Goal: Information Seeking & Learning: Stay updated

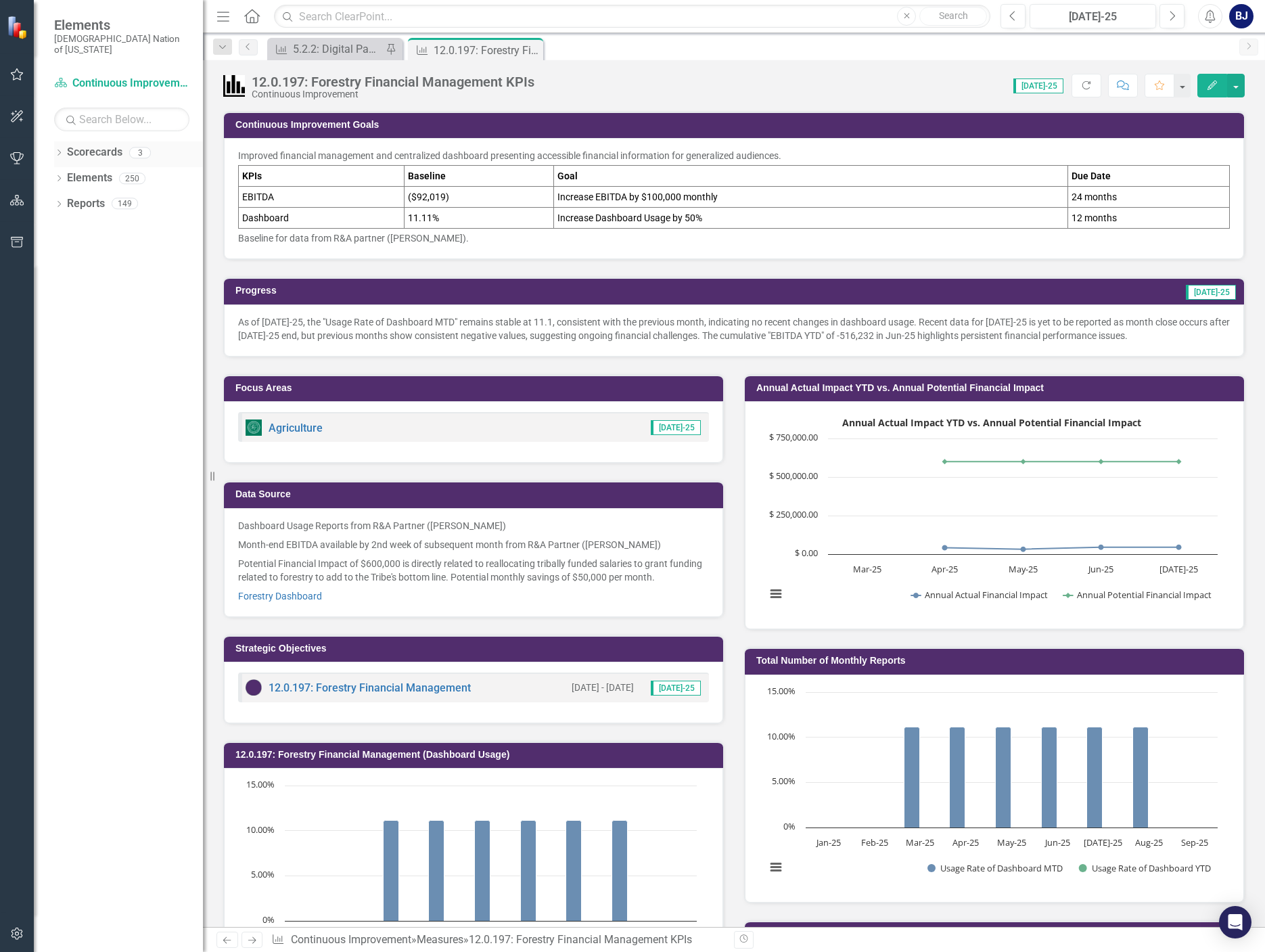
click at [60, 150] on icon "Dropdown" at bounding box center [59, 154] width 10 height 7
click at [12, 75] on icon "button" at bounding box center [17, 75] width 14 height 11
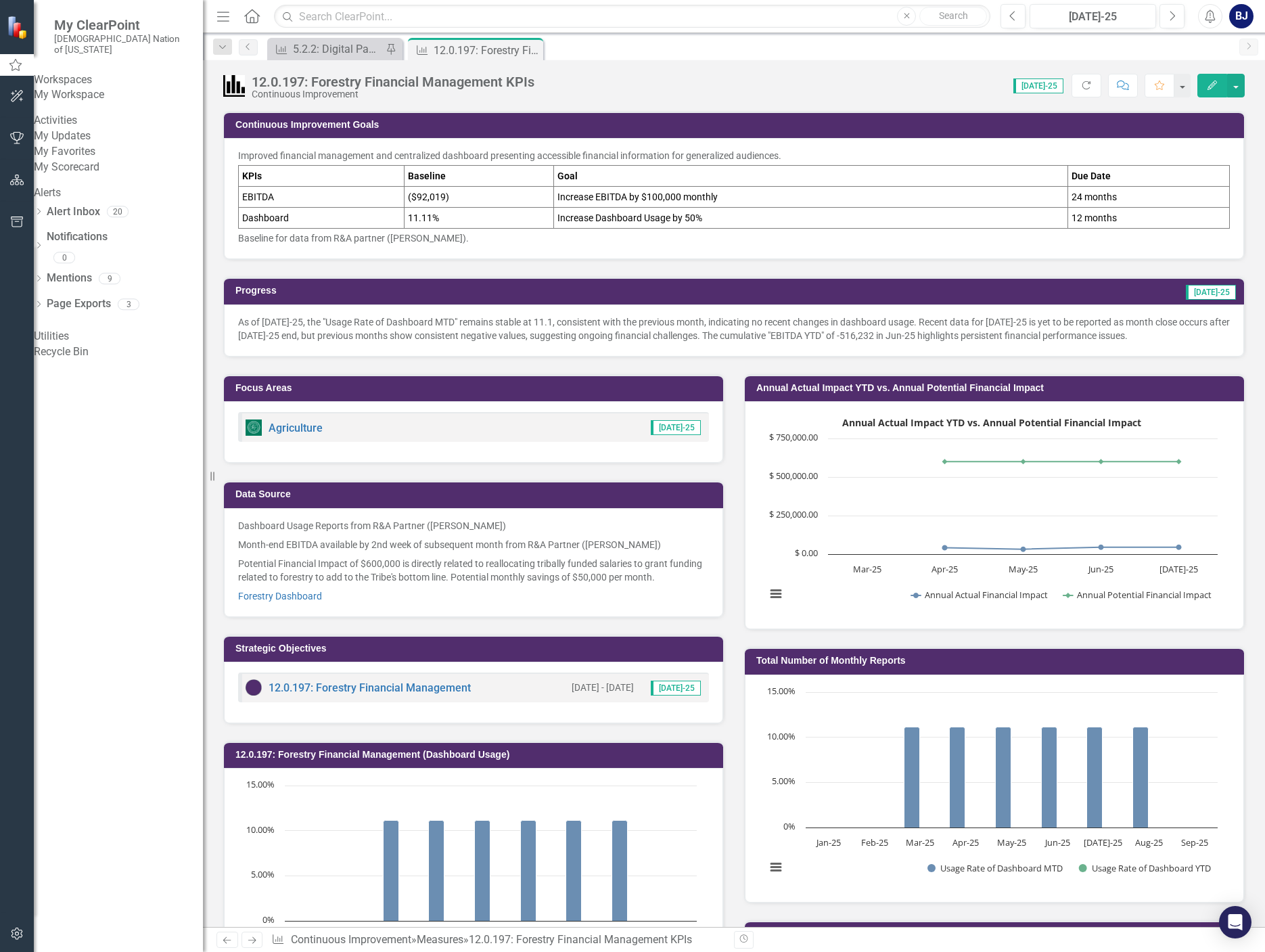
click at [104, 175] on link "My Scorecard" at bounding box center [118, 168] width 169 height 16
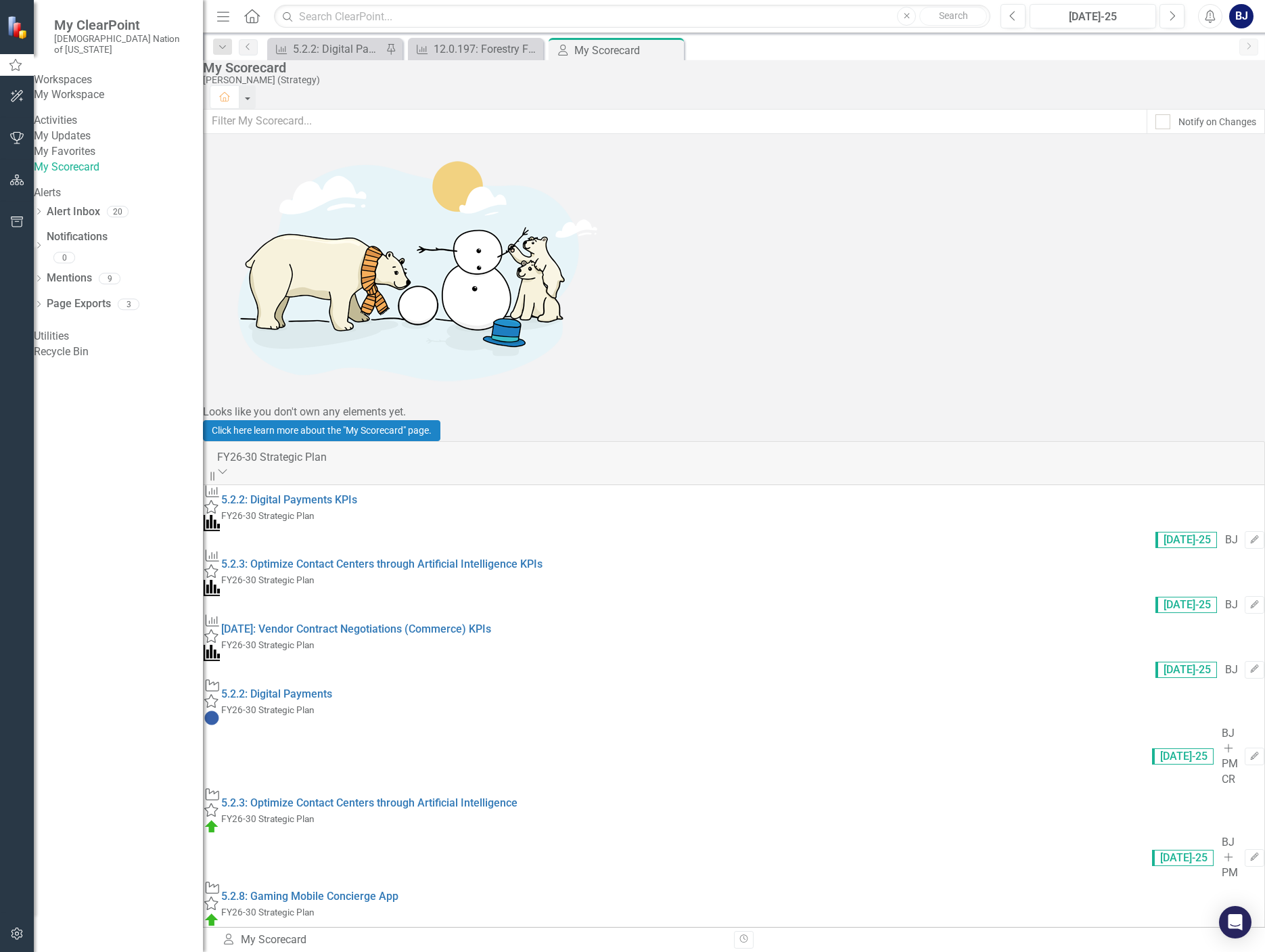
scroll to position [573, 0]
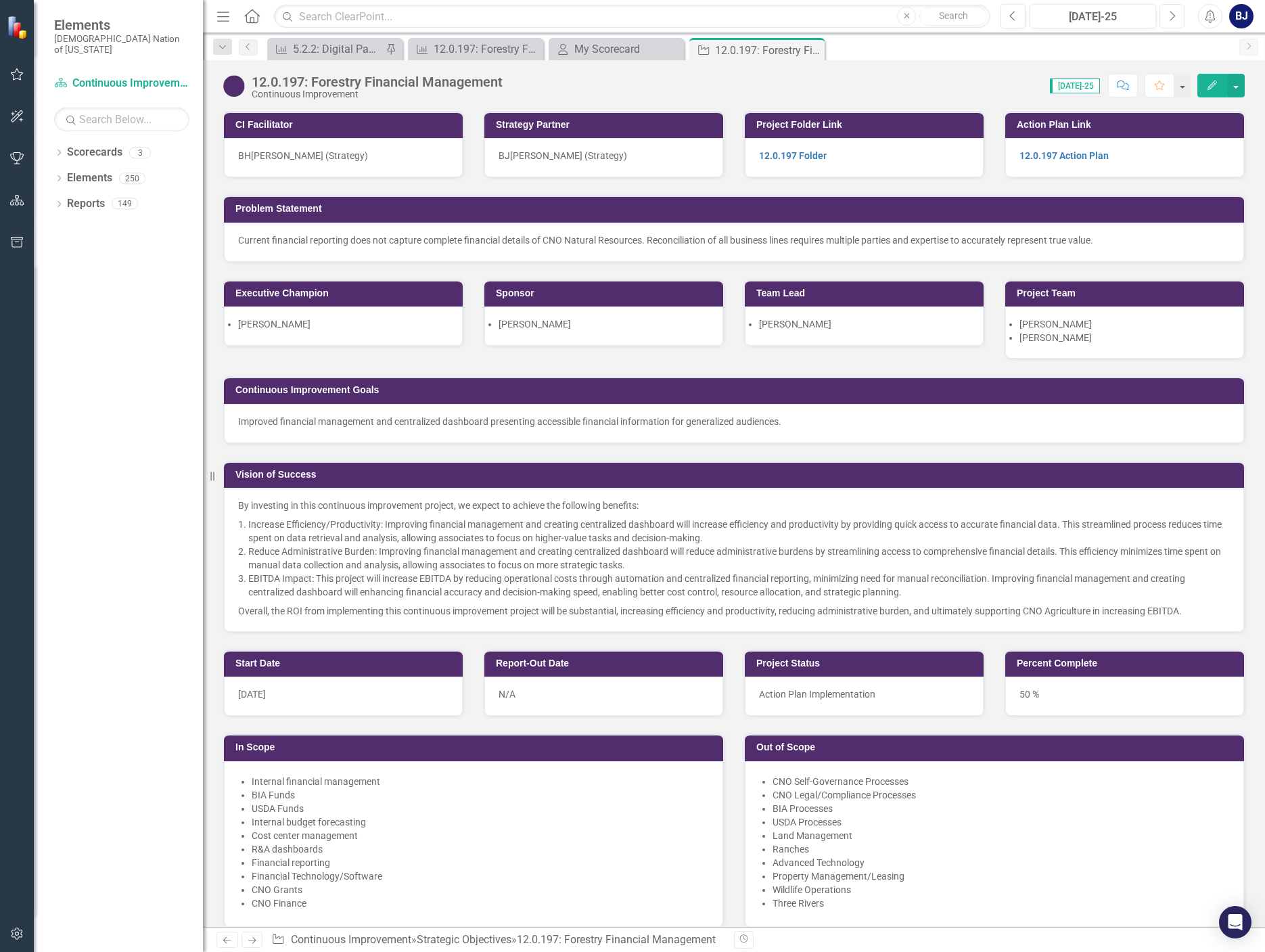
click at [1174, 13] on icon "Next" at bounding box center [1172, 16] width 7 height 12
click at [811, 47] on icon "Close" at bounding box center [812, 50] width 13 height 11
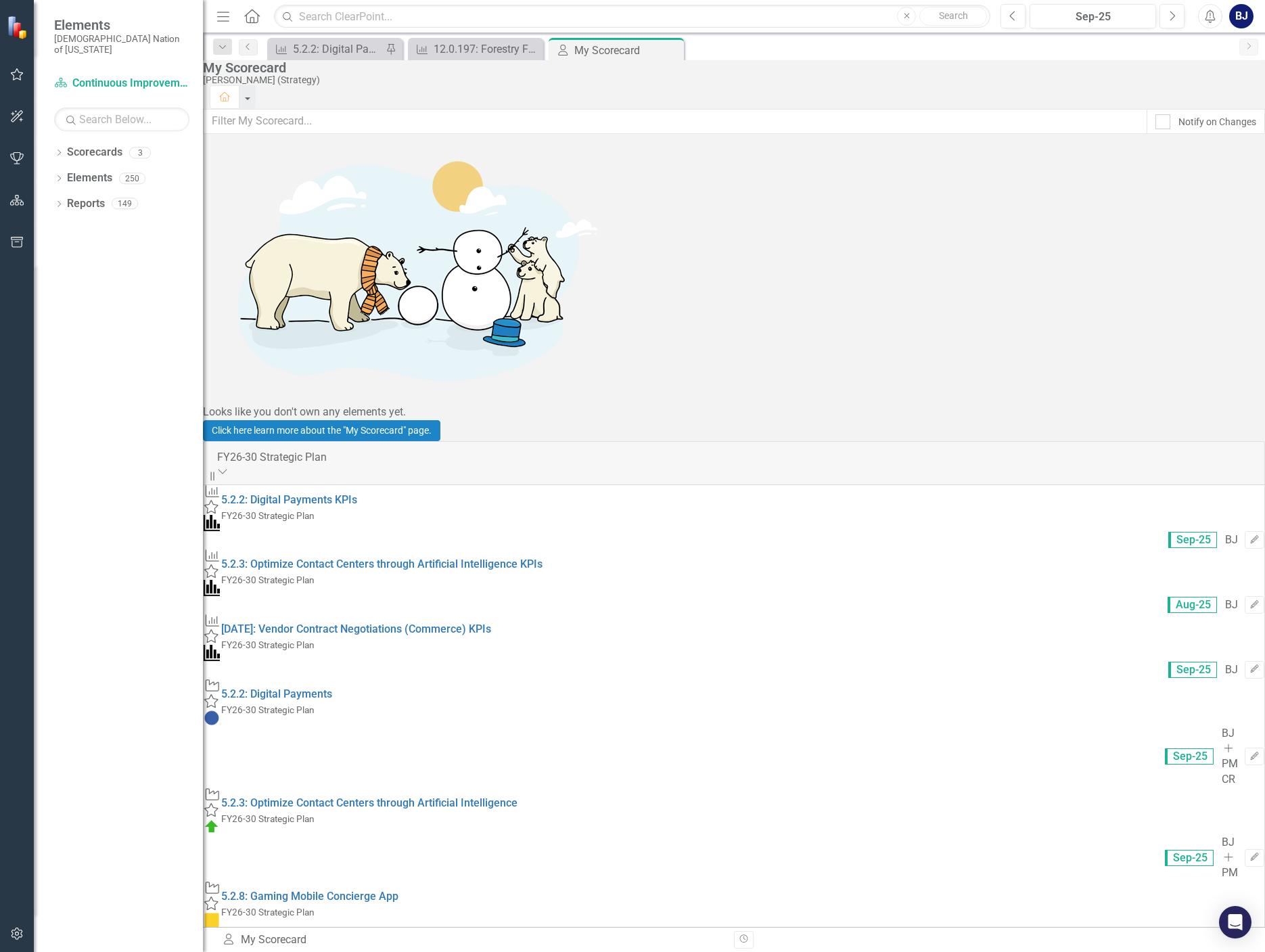
scroll to position [573, 0]
click at [0, 0] on icon "Close" at bounding box center [0, 0] width 0 height 0
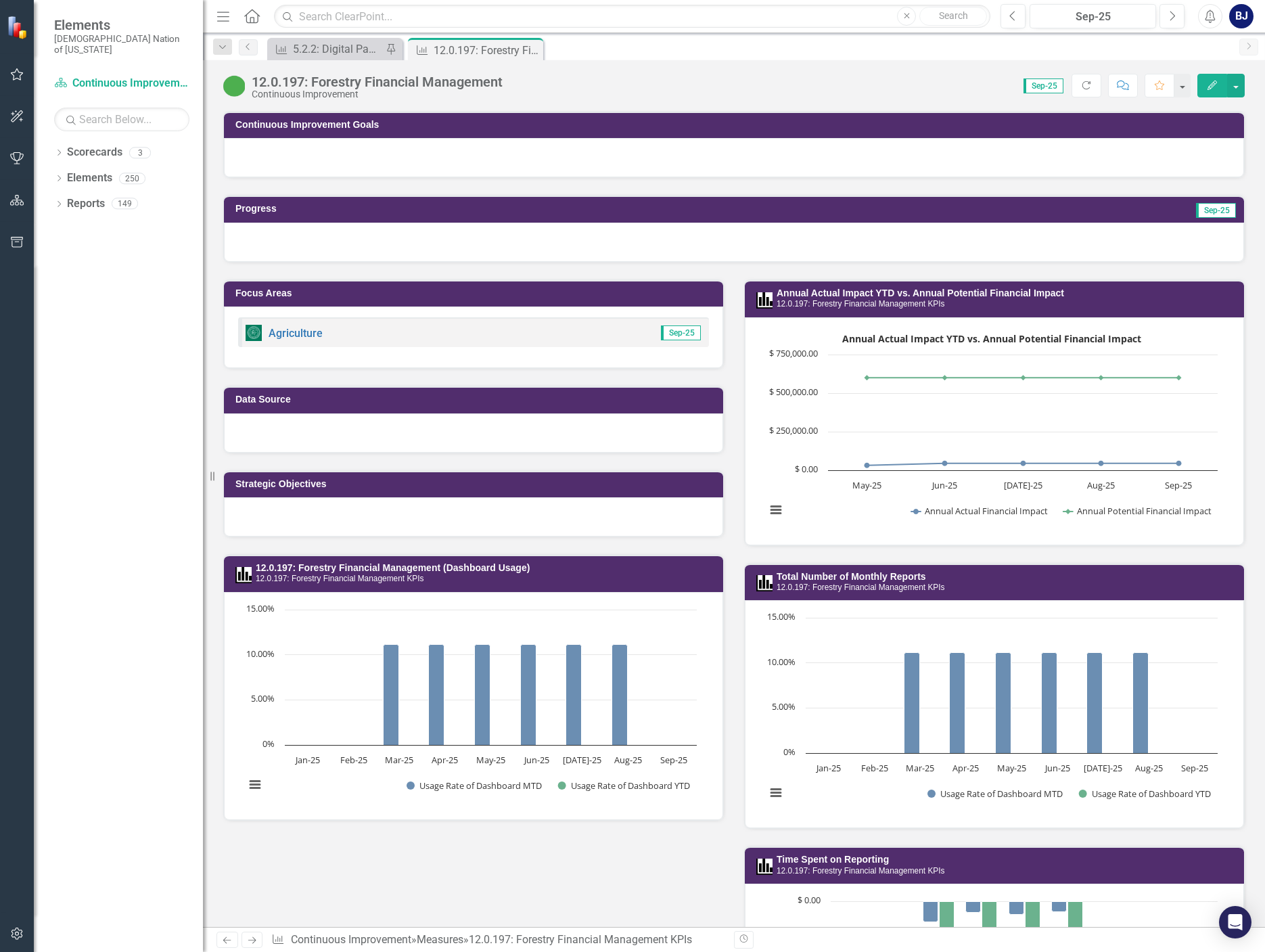
click at [19, 75] on icon "button" at bounding box center [17, 75] width 14 height 11
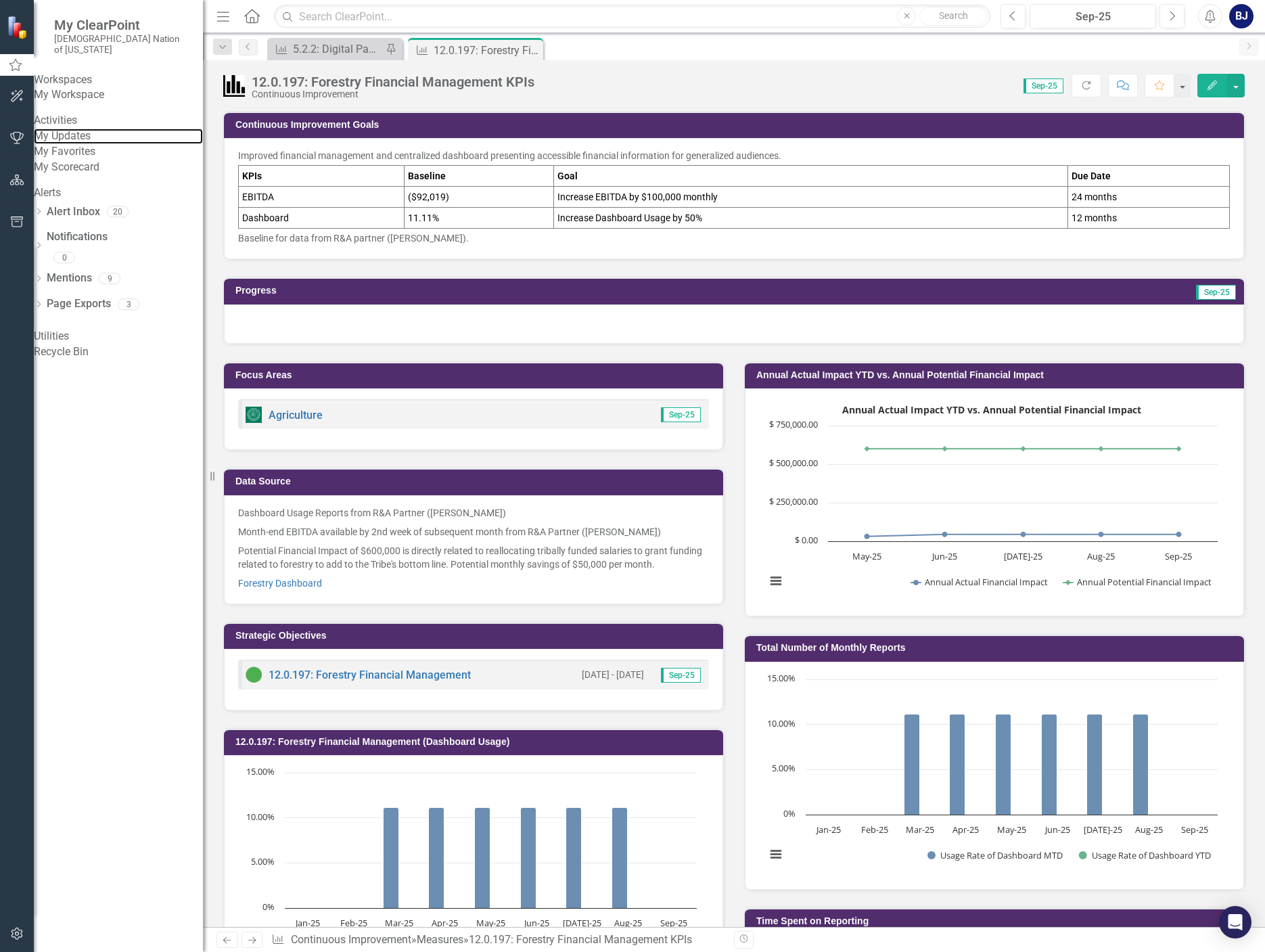
click at [102, 144] on link "My Updates" at bounding box center [118, 137] width 169 height 16
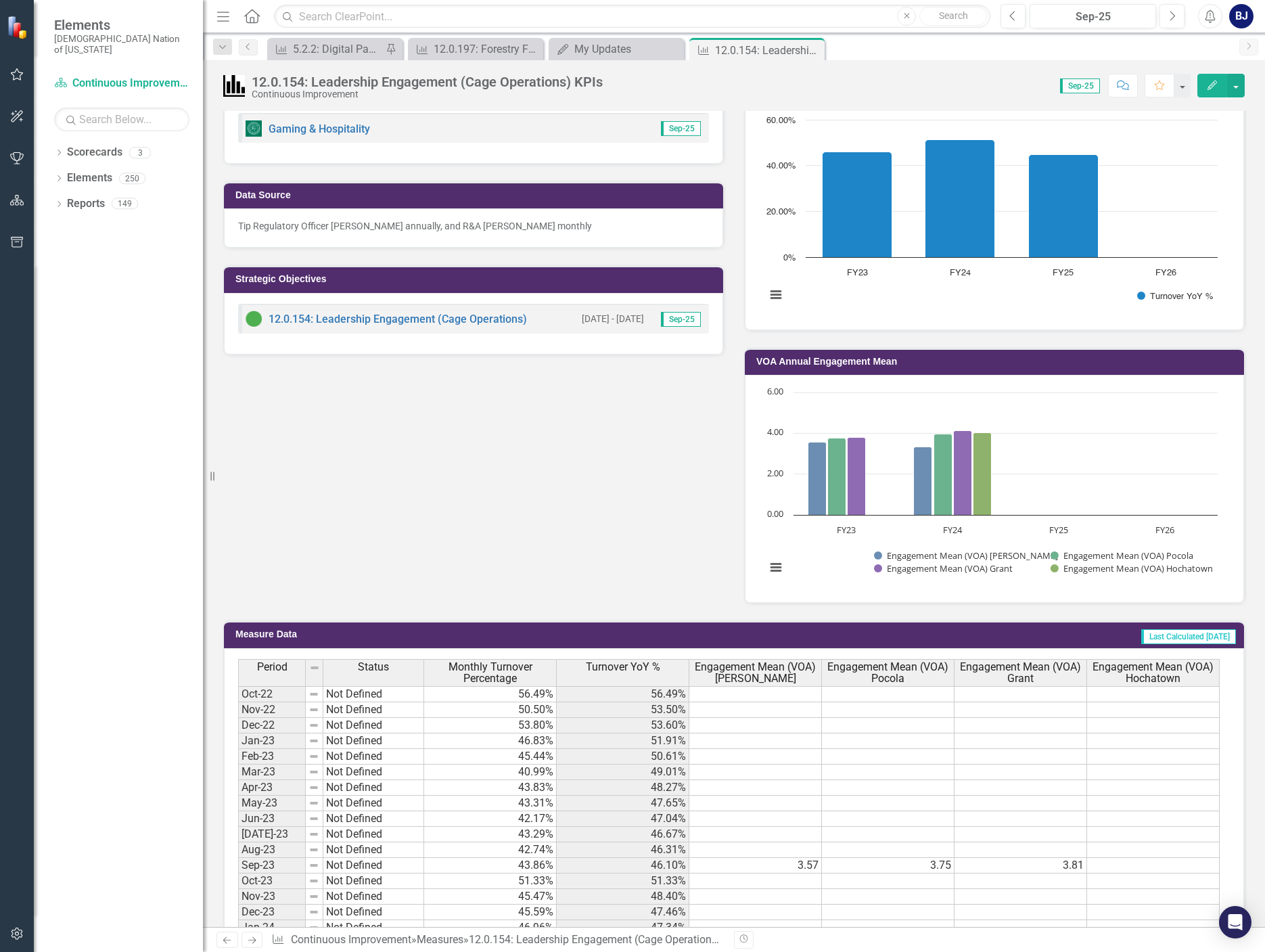
scroll to position [406, 0]
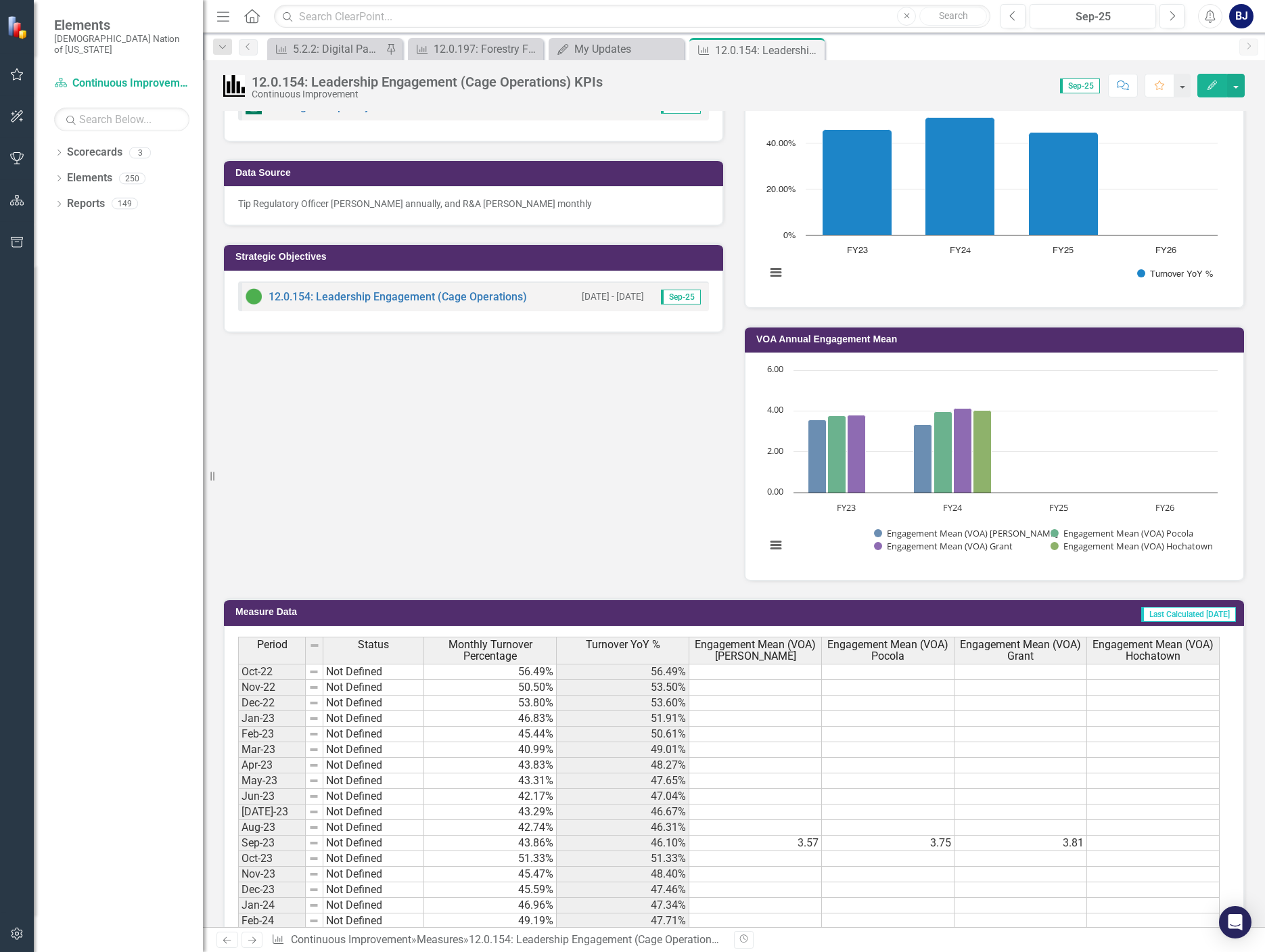
click at [545, 442] on div "Focus Areas Gaming & Hospitality Sep-25 Data Source Tip Regulatory Officer [PER…" at bounding box center [734, 308] width 1042 height 546
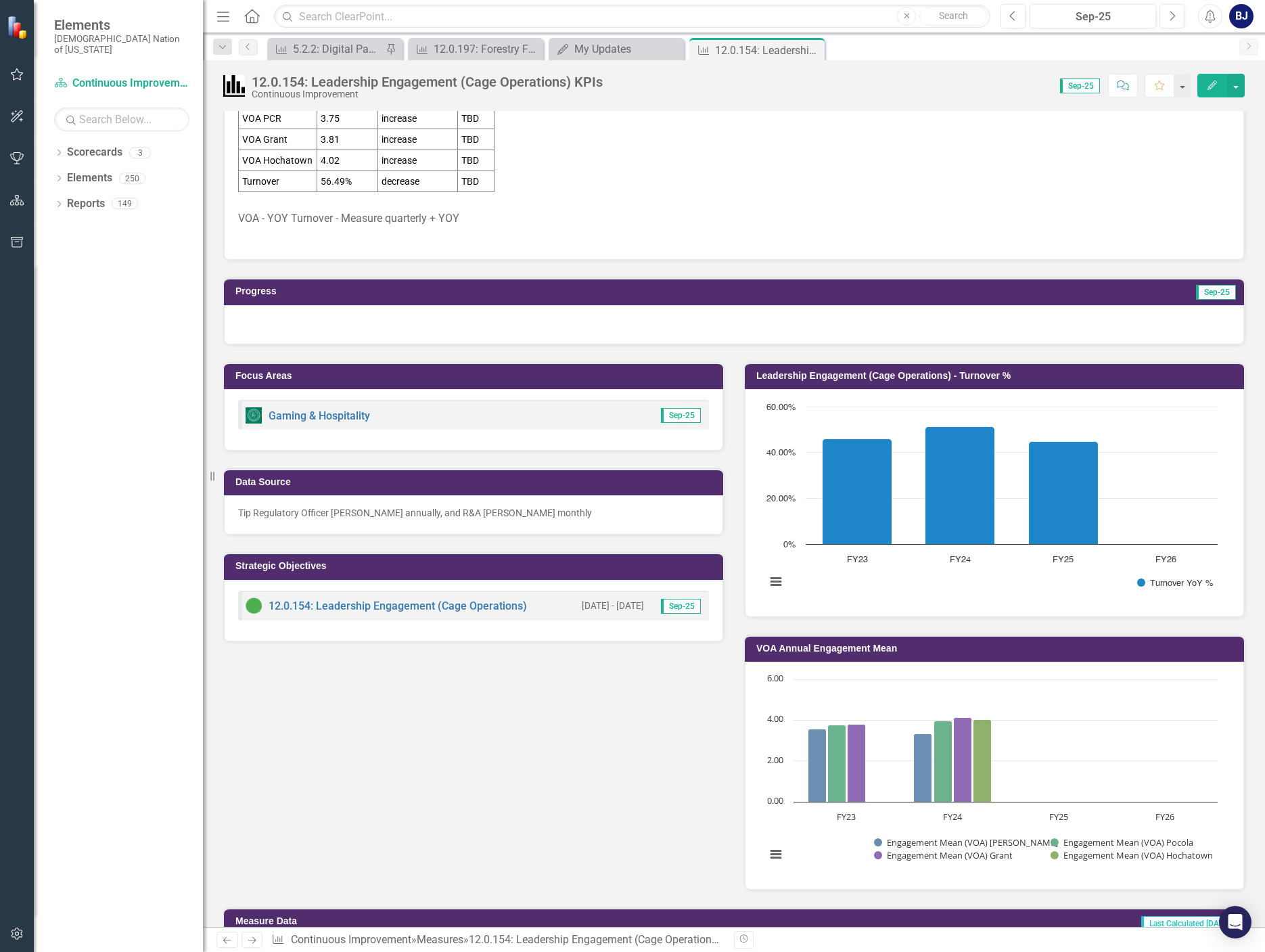
scroll to position [0, 0]
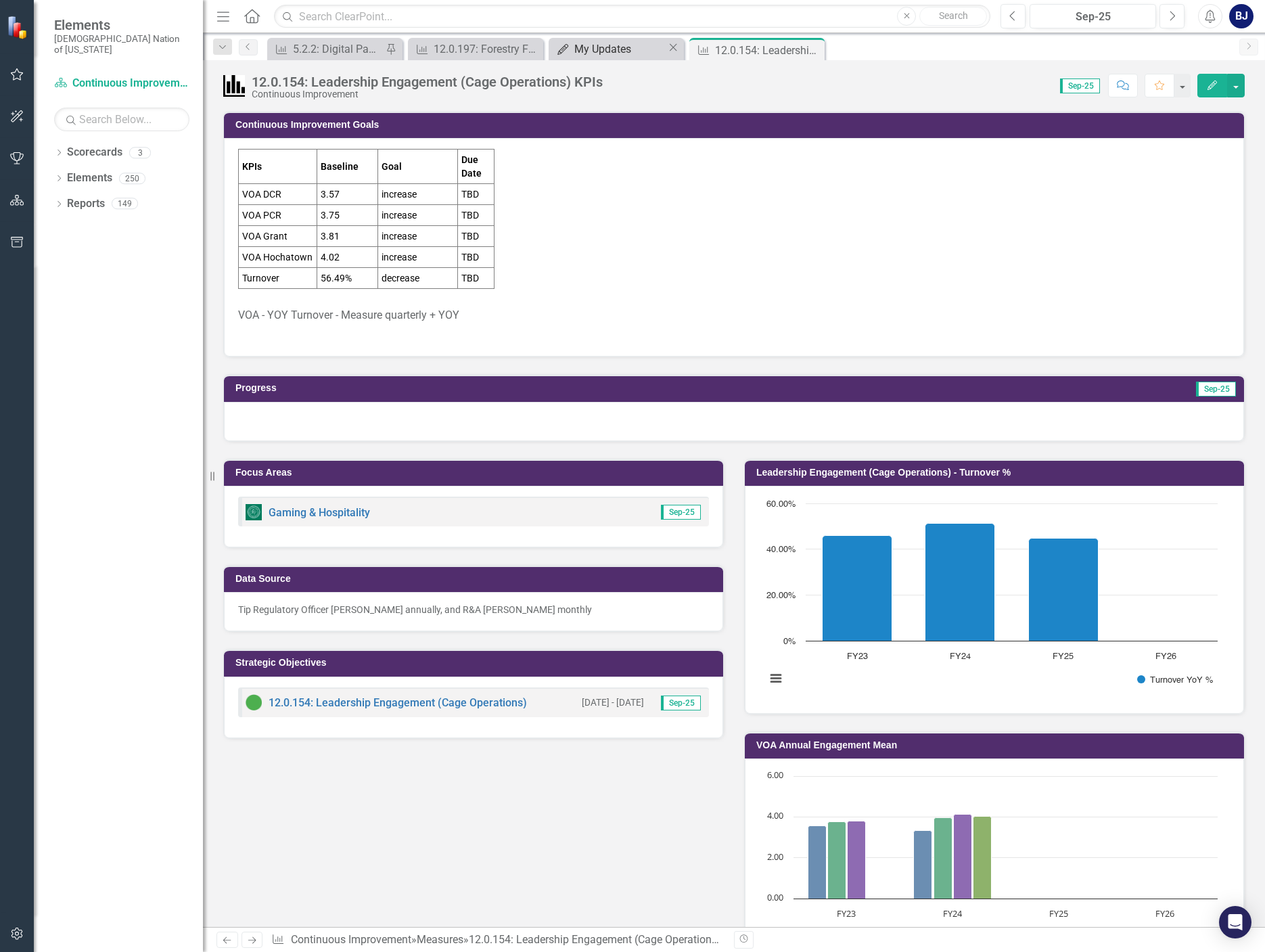
click at [590, 41] on div "My Updates" at bounding box center [620, 49] width 92 height 17
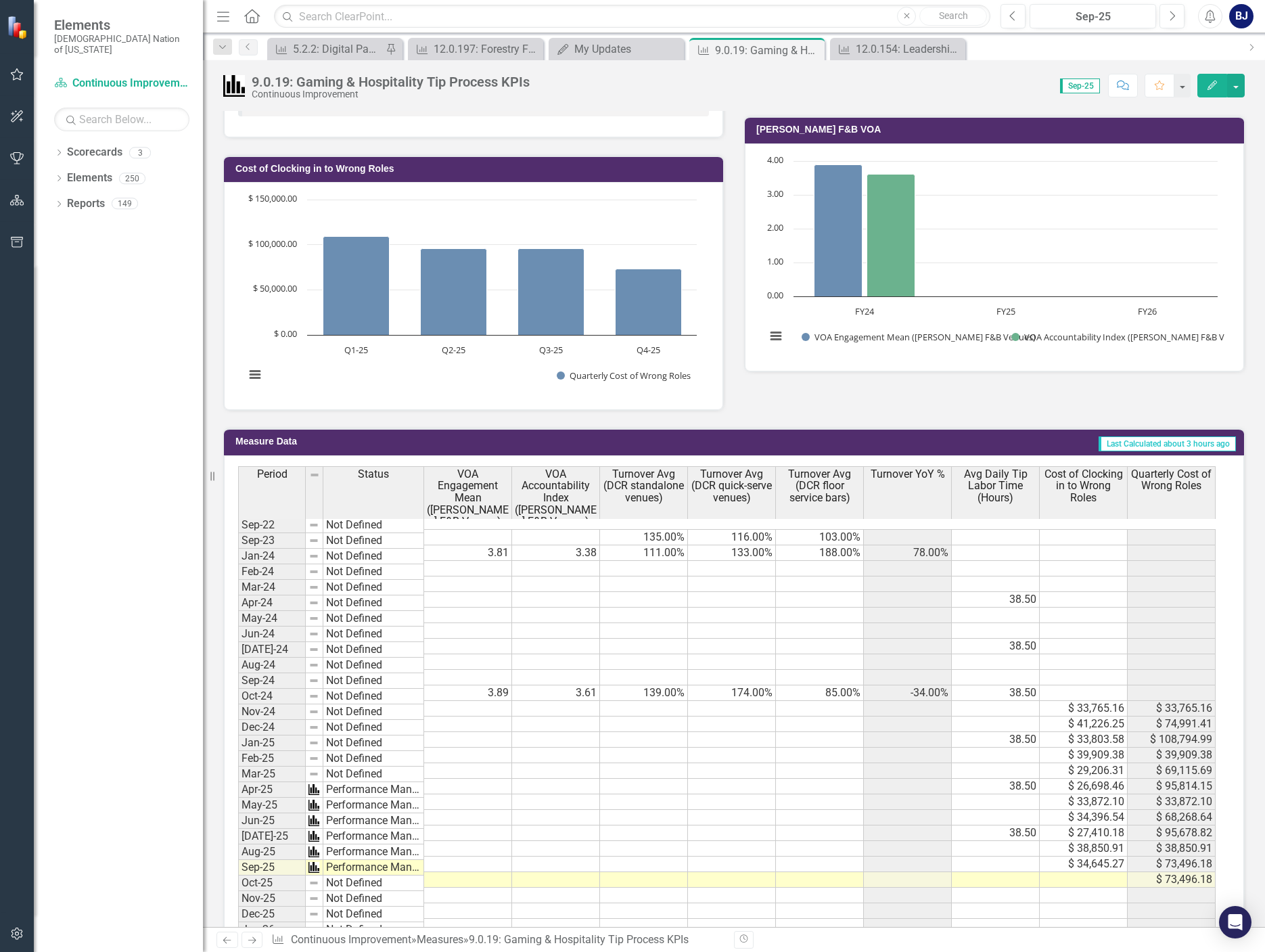
scroll to position [541, 0]
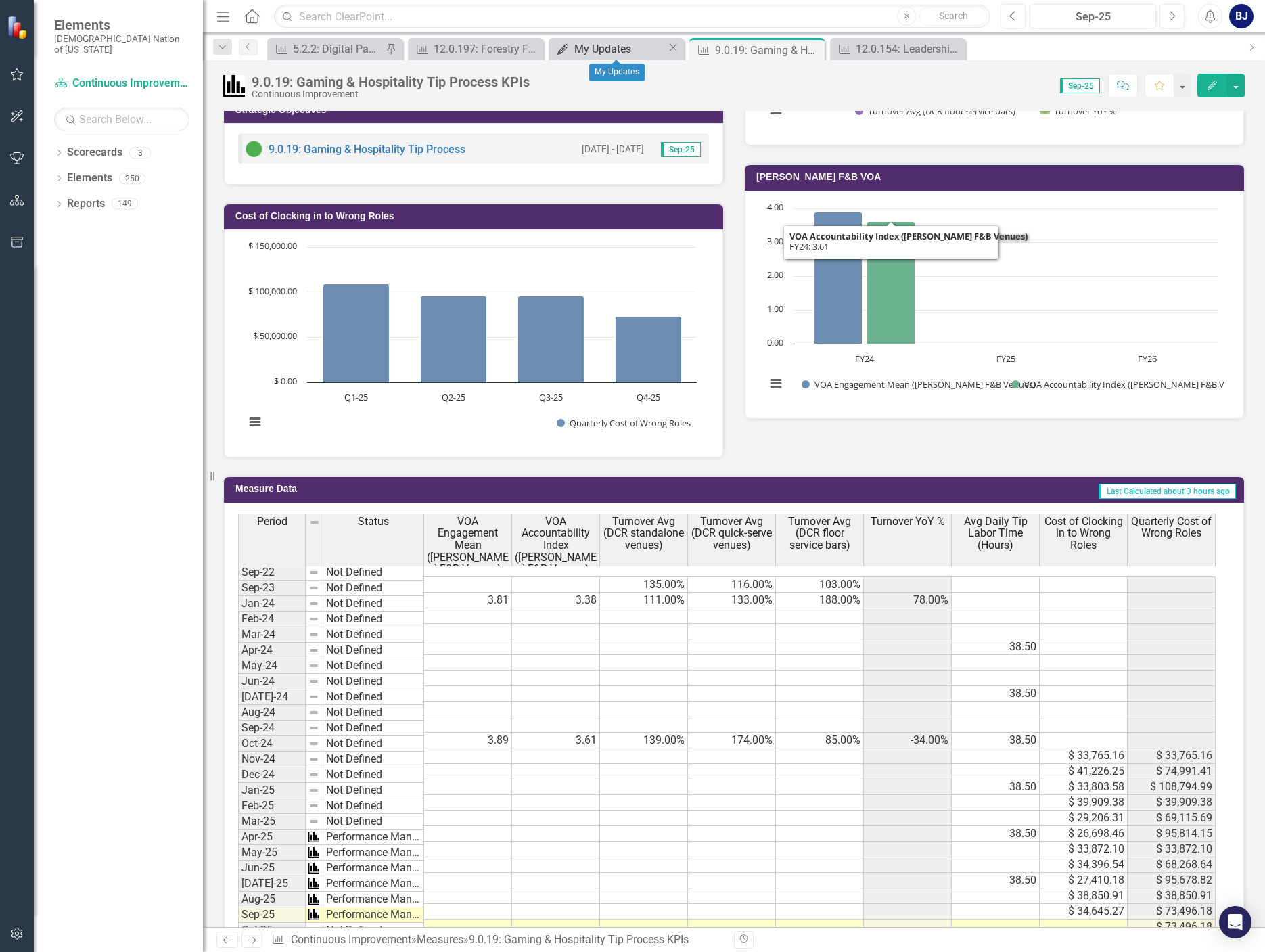
click at [638, 54] on div "My Updates" at bounding box center [620, 49] width 92 height 17
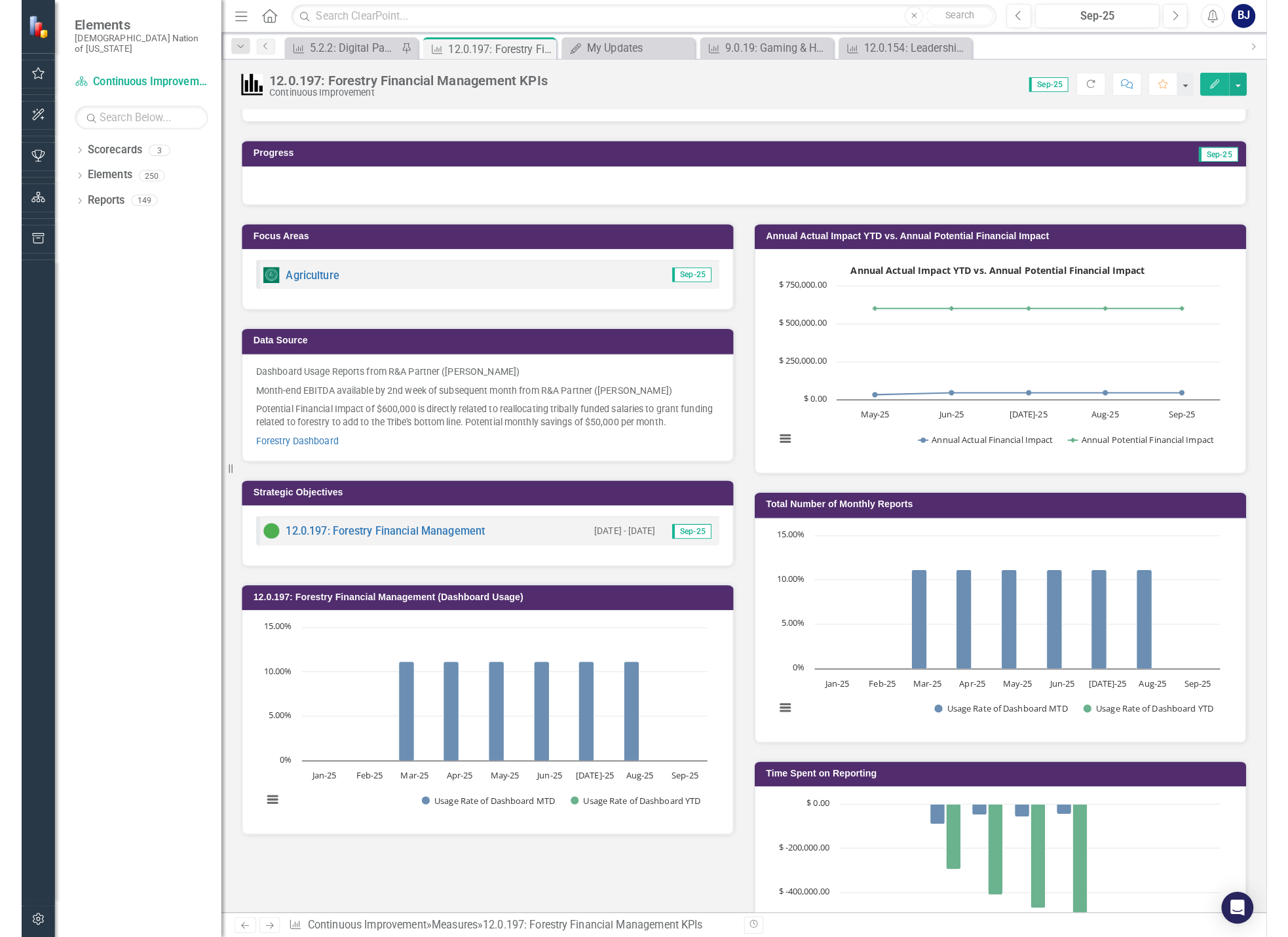
scroll to position [65, 0]
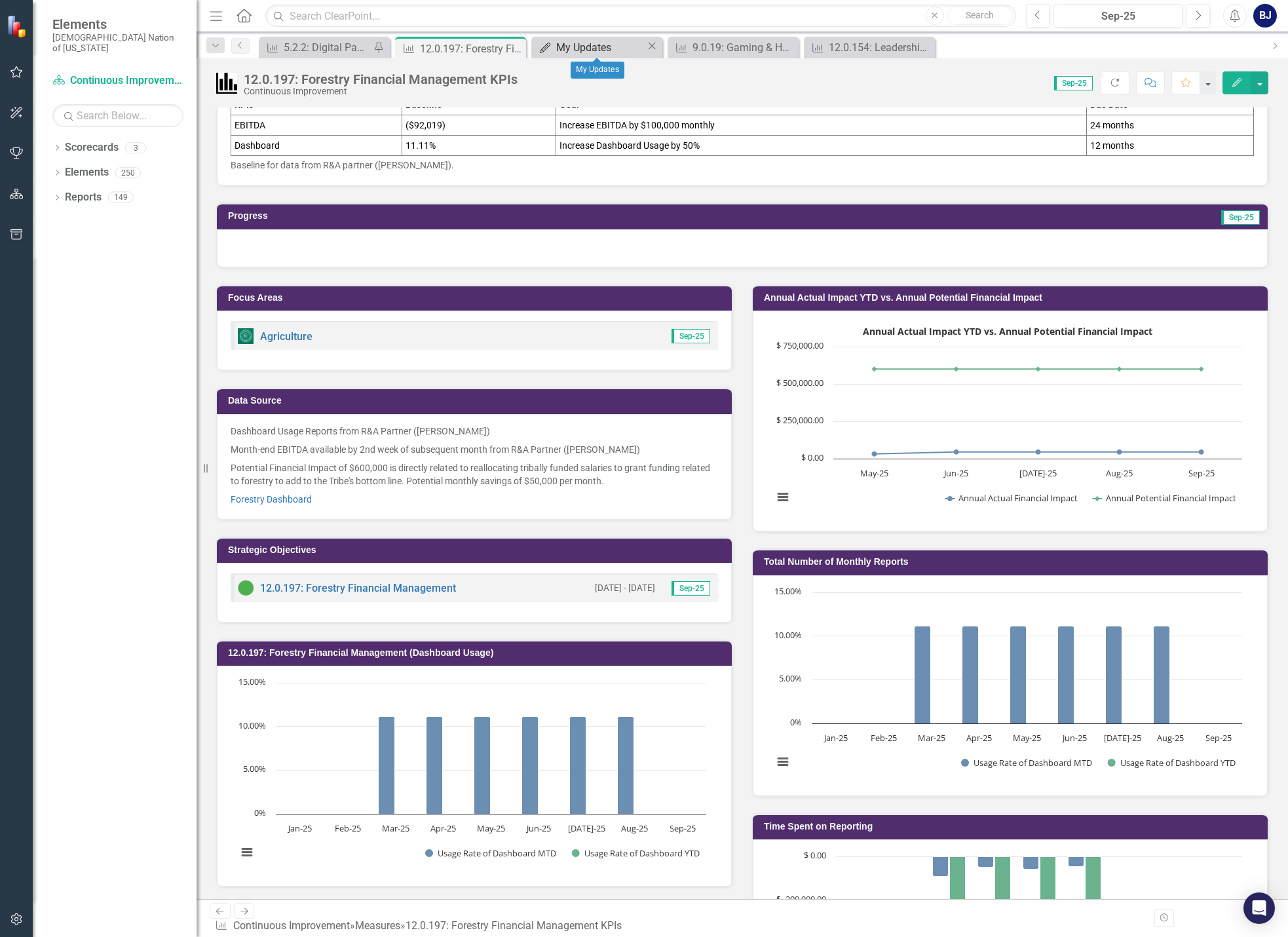
click at [563, 40] on div "My Updates" at bounding box center [601, 47] width 90 height 16
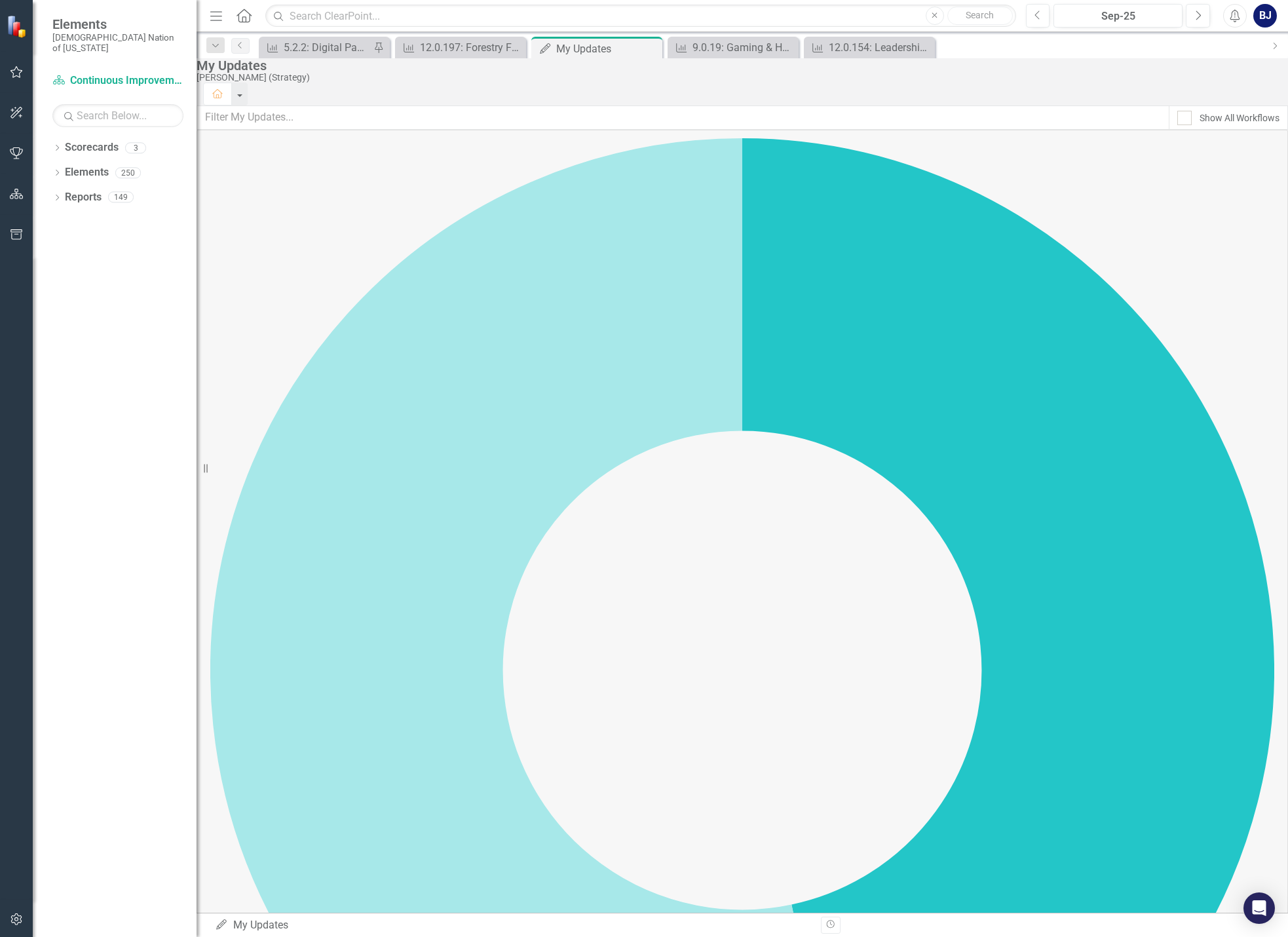
scroll to position [556, 0]
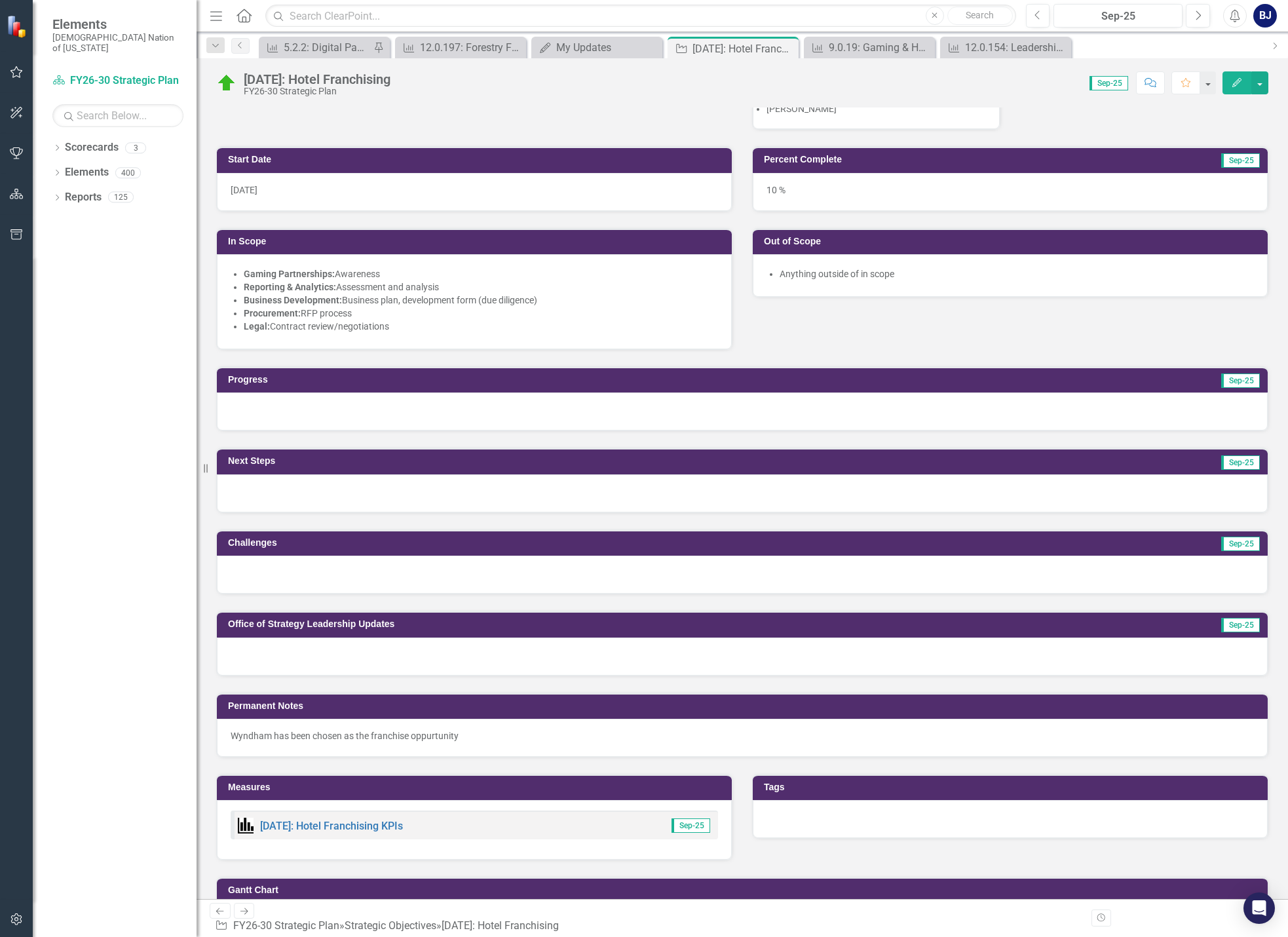
scroll to position [196, 0]
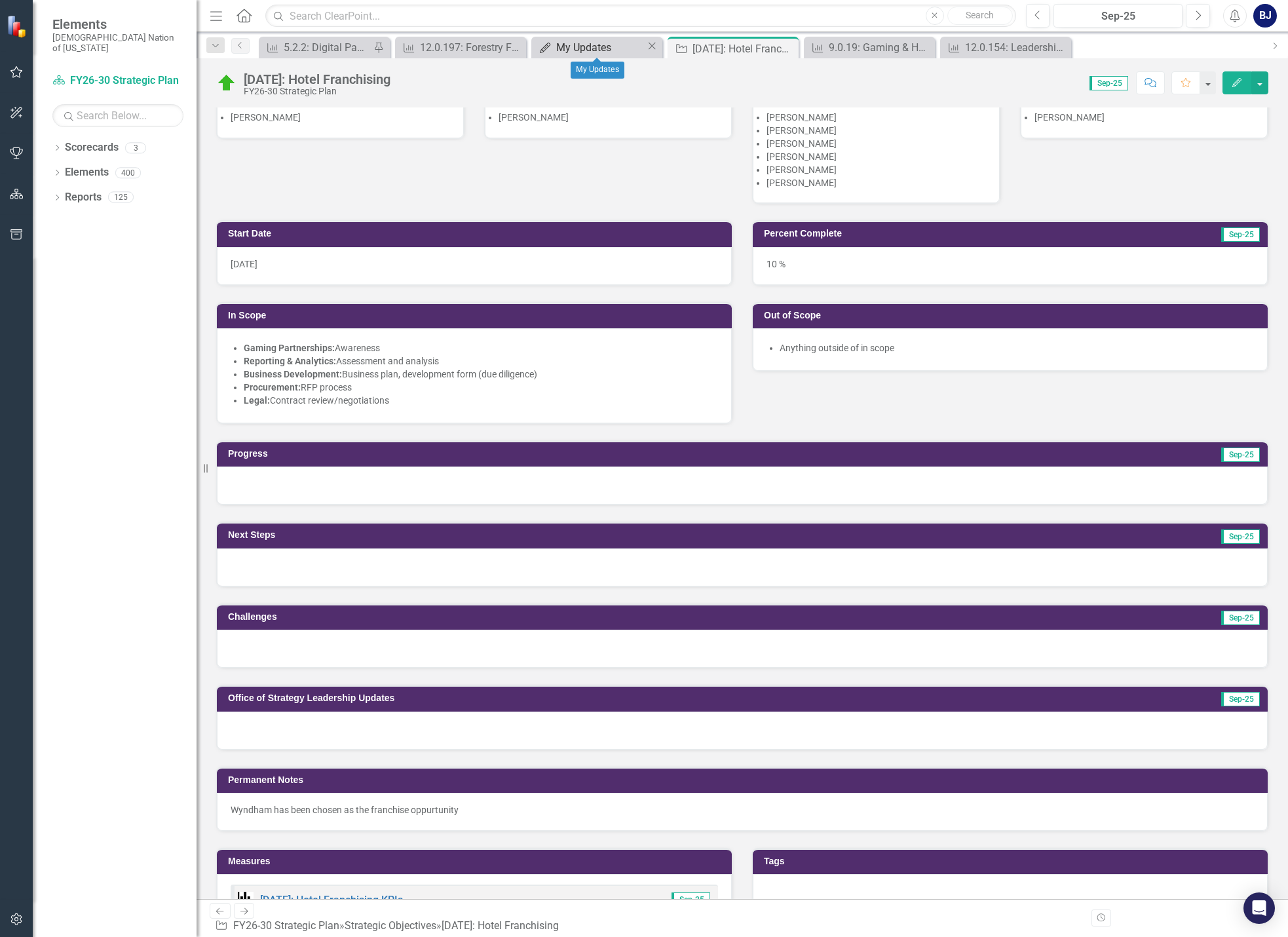
click at [558, 42] on div "My Updates" at bounding box center [601, 47] width 90 height 16
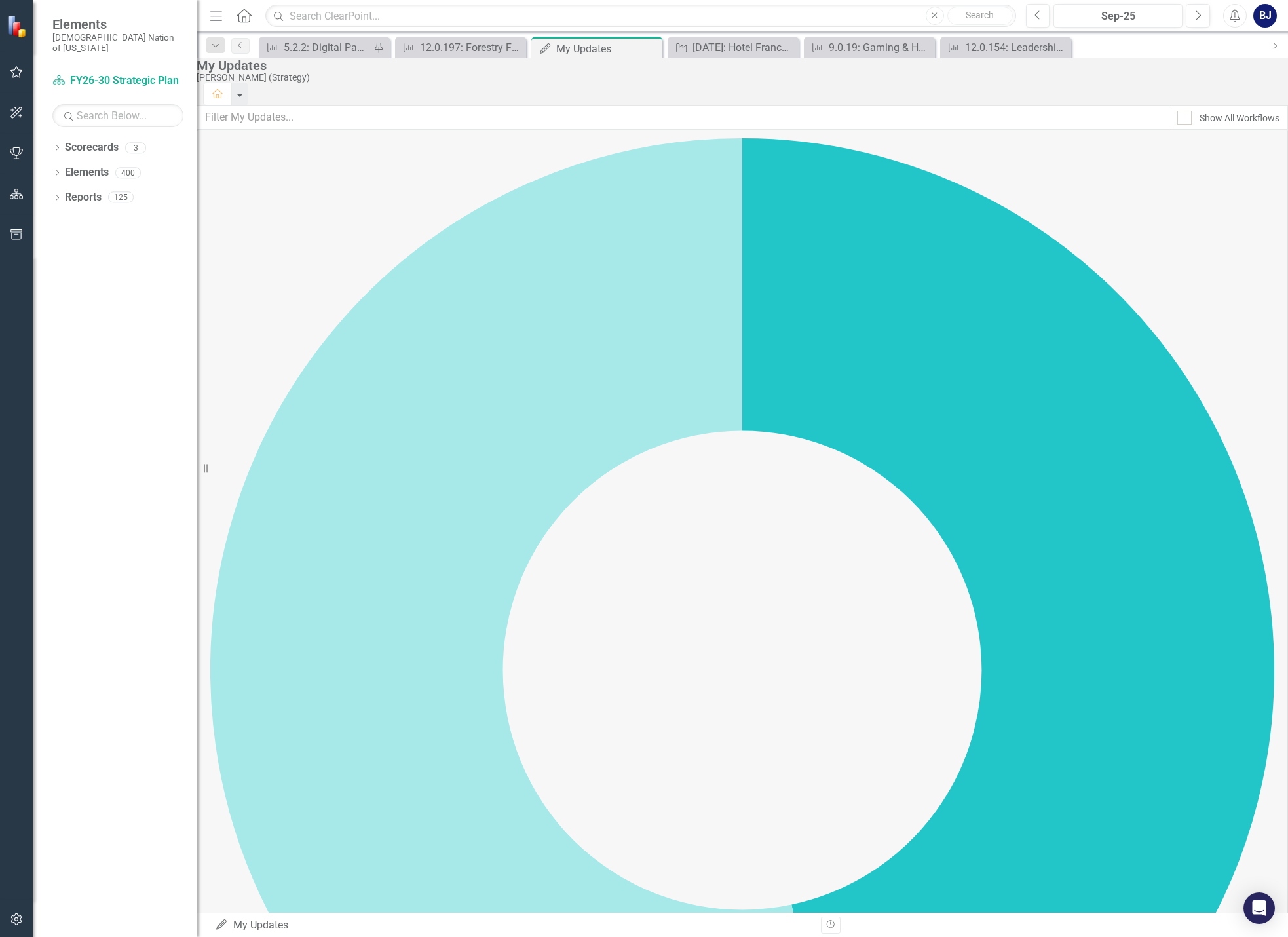
scroll to position [556, 0]
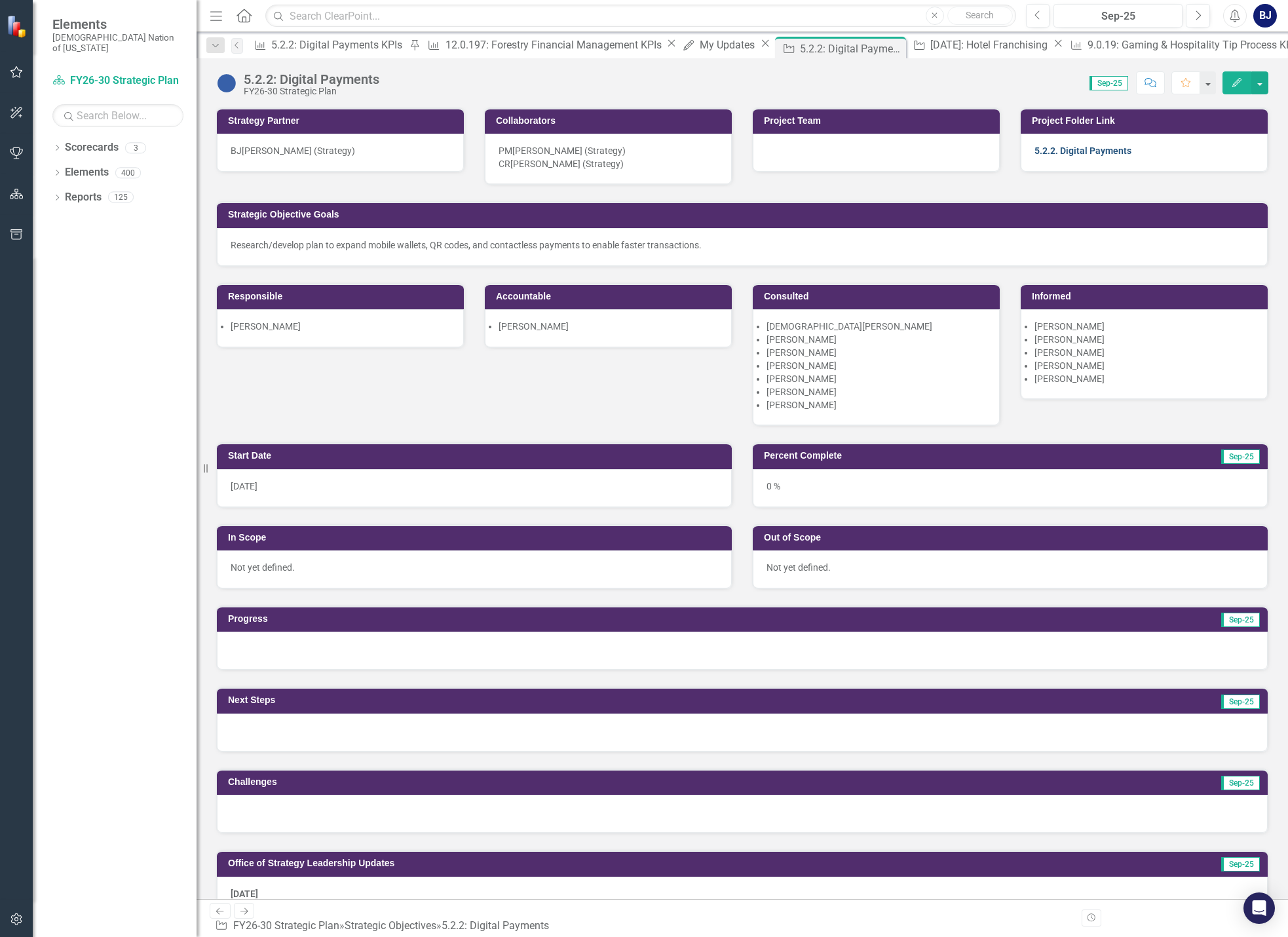
click at [1071, 151] on link "5.2.2. Digital Payments" at bounding box center [1083, 151] width 97 height 10
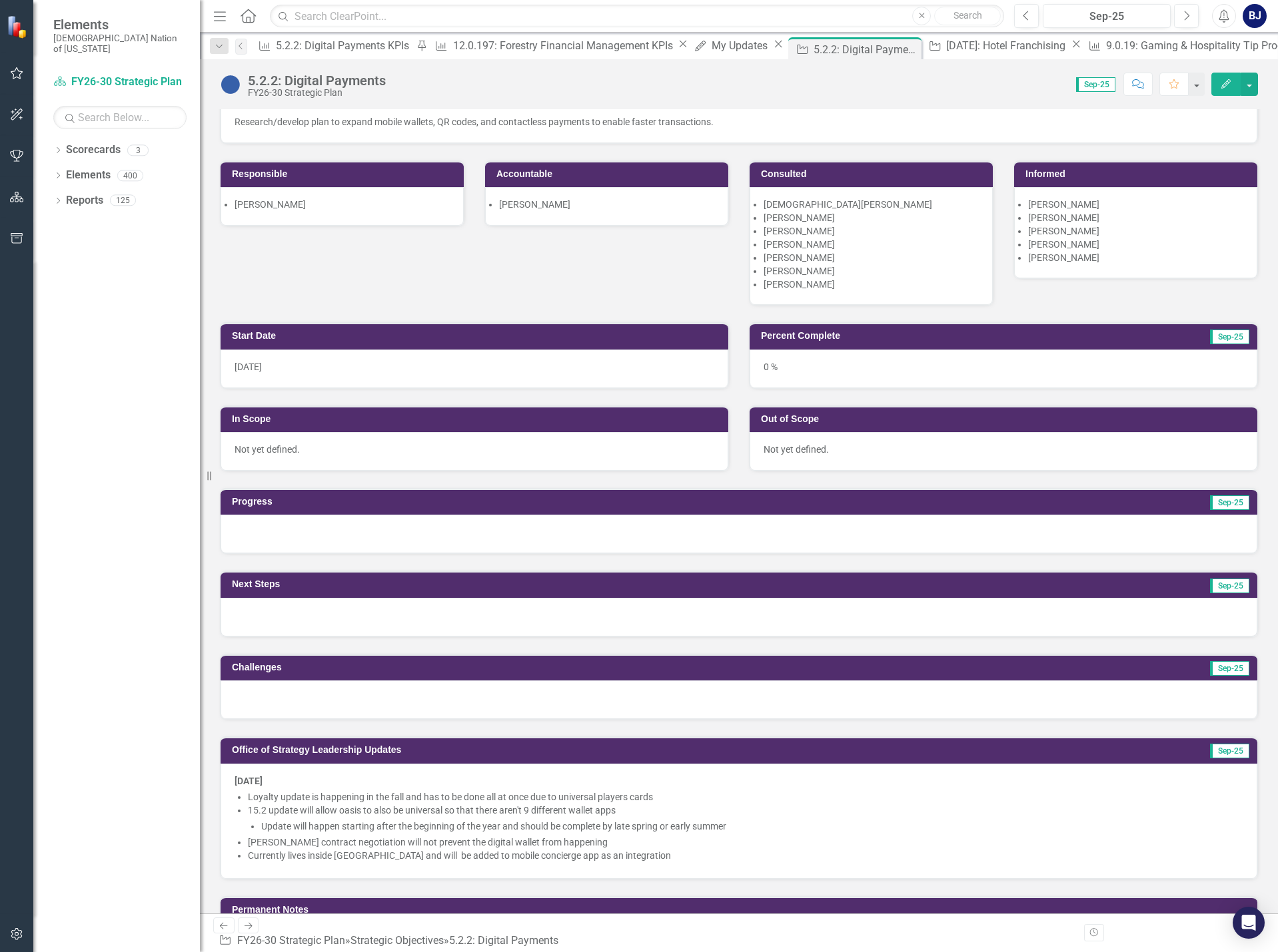
scroll to position [133, 0]
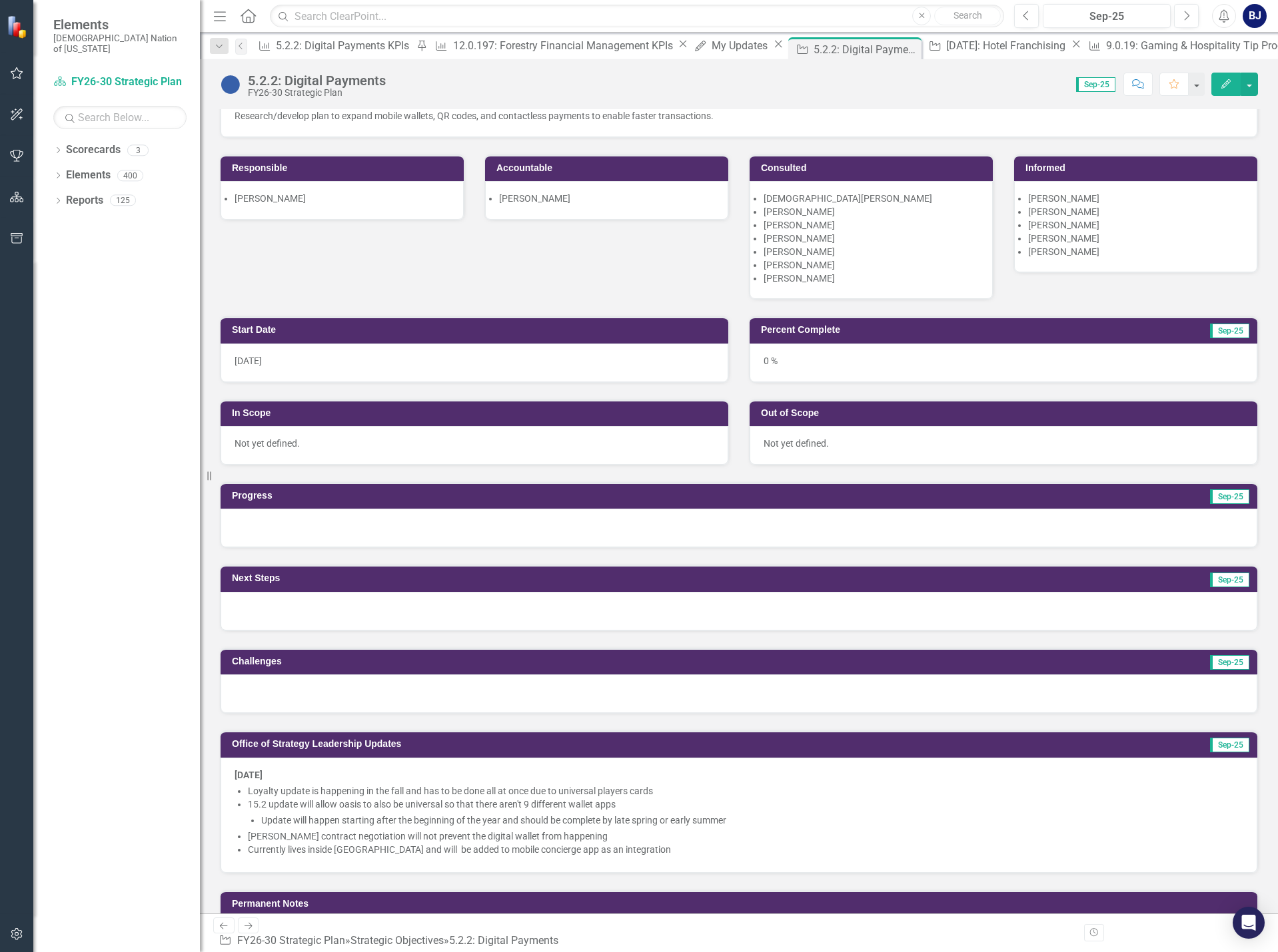
click at [622, 857] on li "Currently lives inside [GEOGRAPHIC_DATA] and will be added to mobile concierge …" at bounding box center [745, 849] width 995 height 13
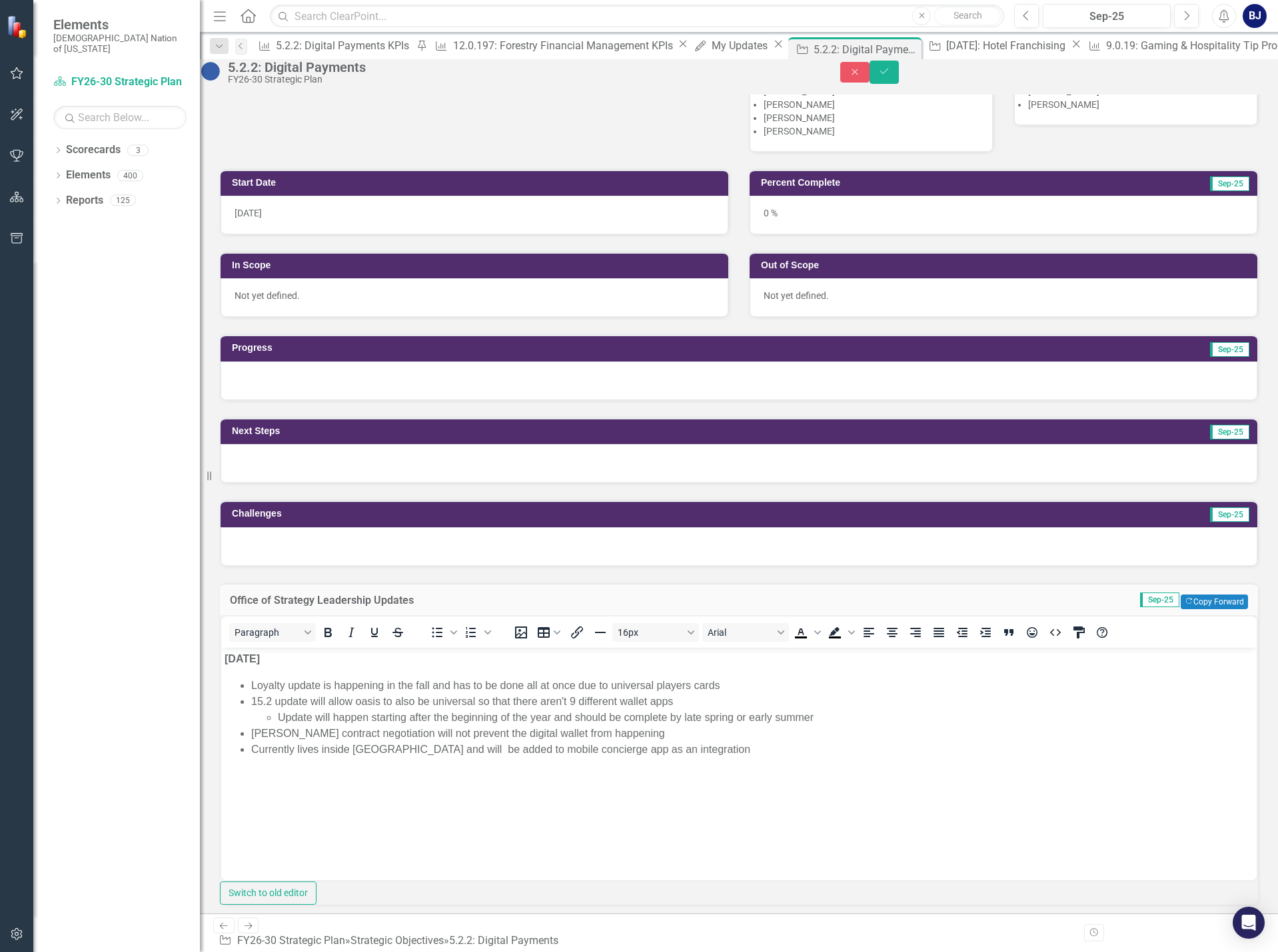
scroll to position [0, 0]
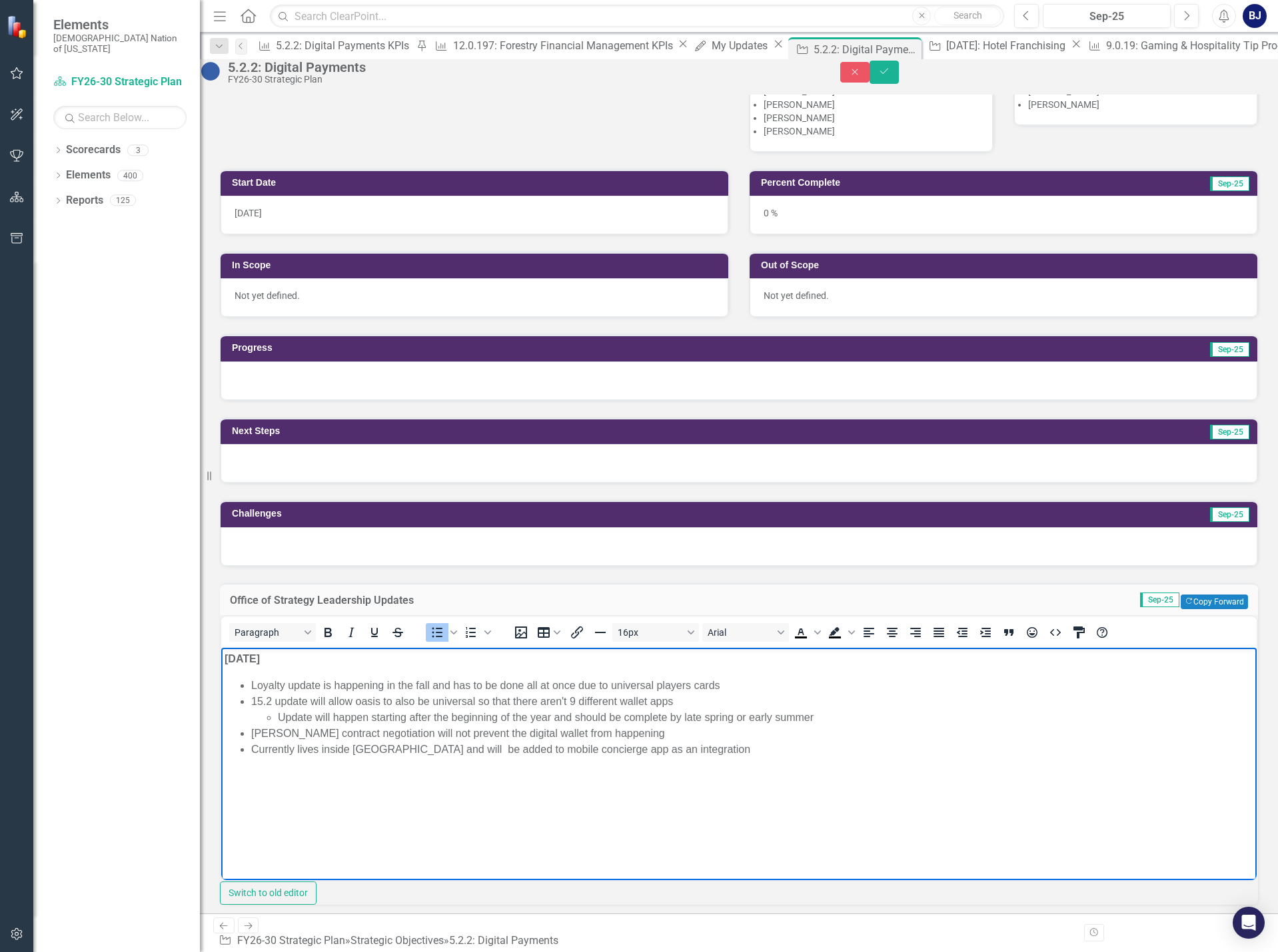
click at [687, 748] on li "Currently lives inside [GEOGRAPHIC_DATA] and will be added to mobile concierge …" at bounding box center [752, 750] width 1002 height 16
click at [869, 82] on button "Close" at bounding box center [854, 73] width 29 height 21
